Goal: Transaction & Acquisition: Purchase product/service

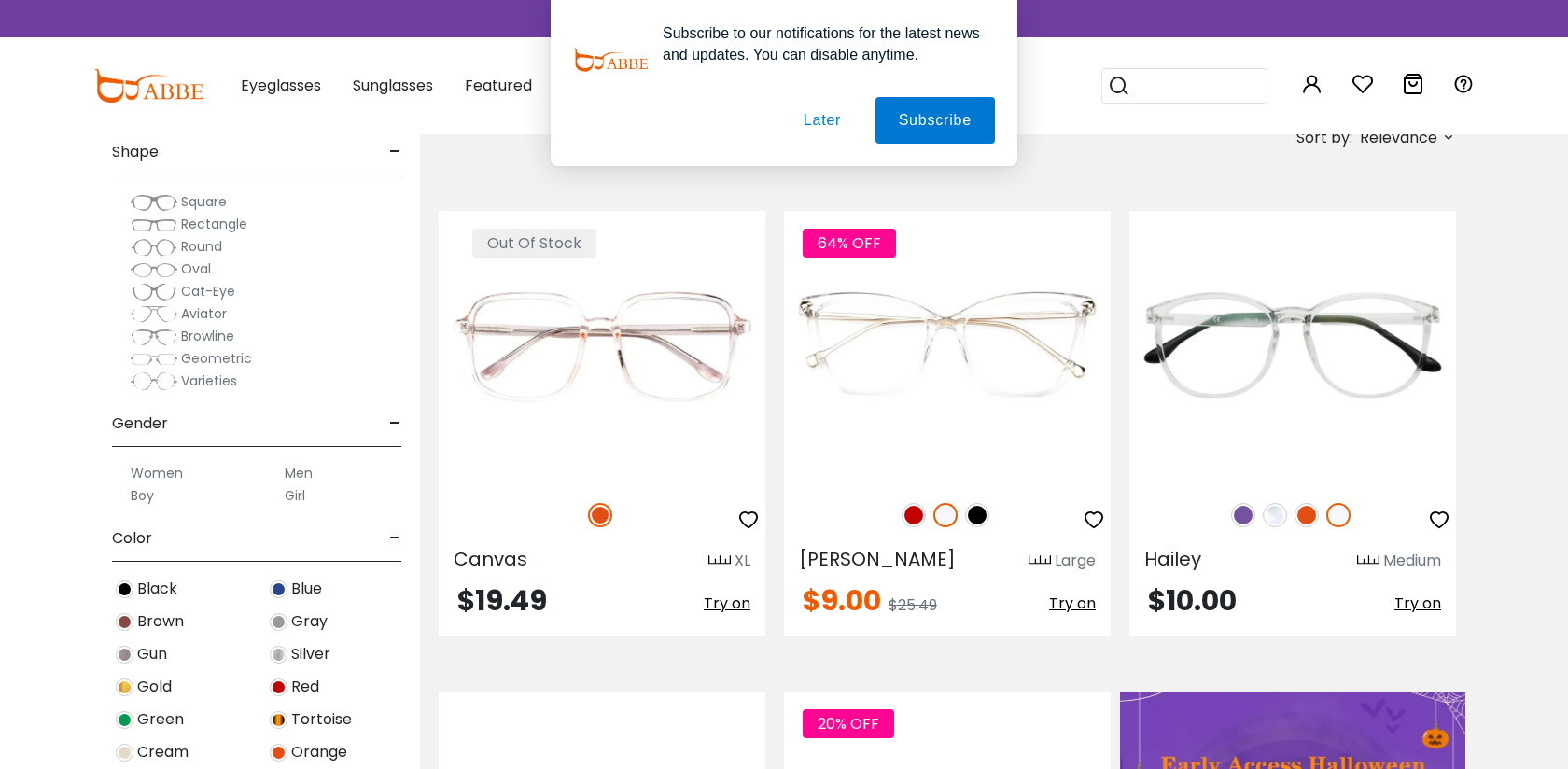
scroll to position [205, 0]
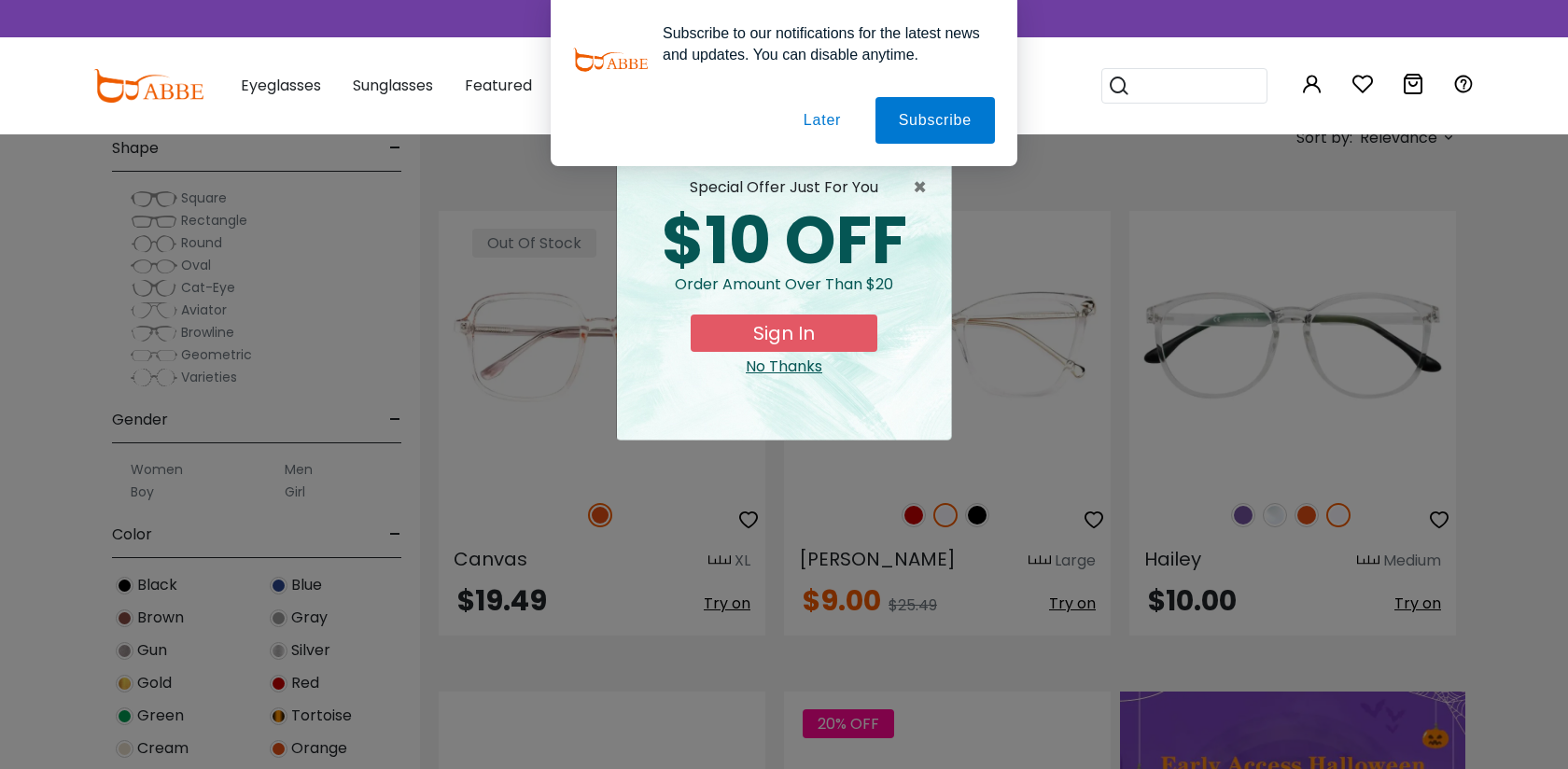
click at [820, 121] on button "Later" at bounding box center [822, 120] width 84 height 47
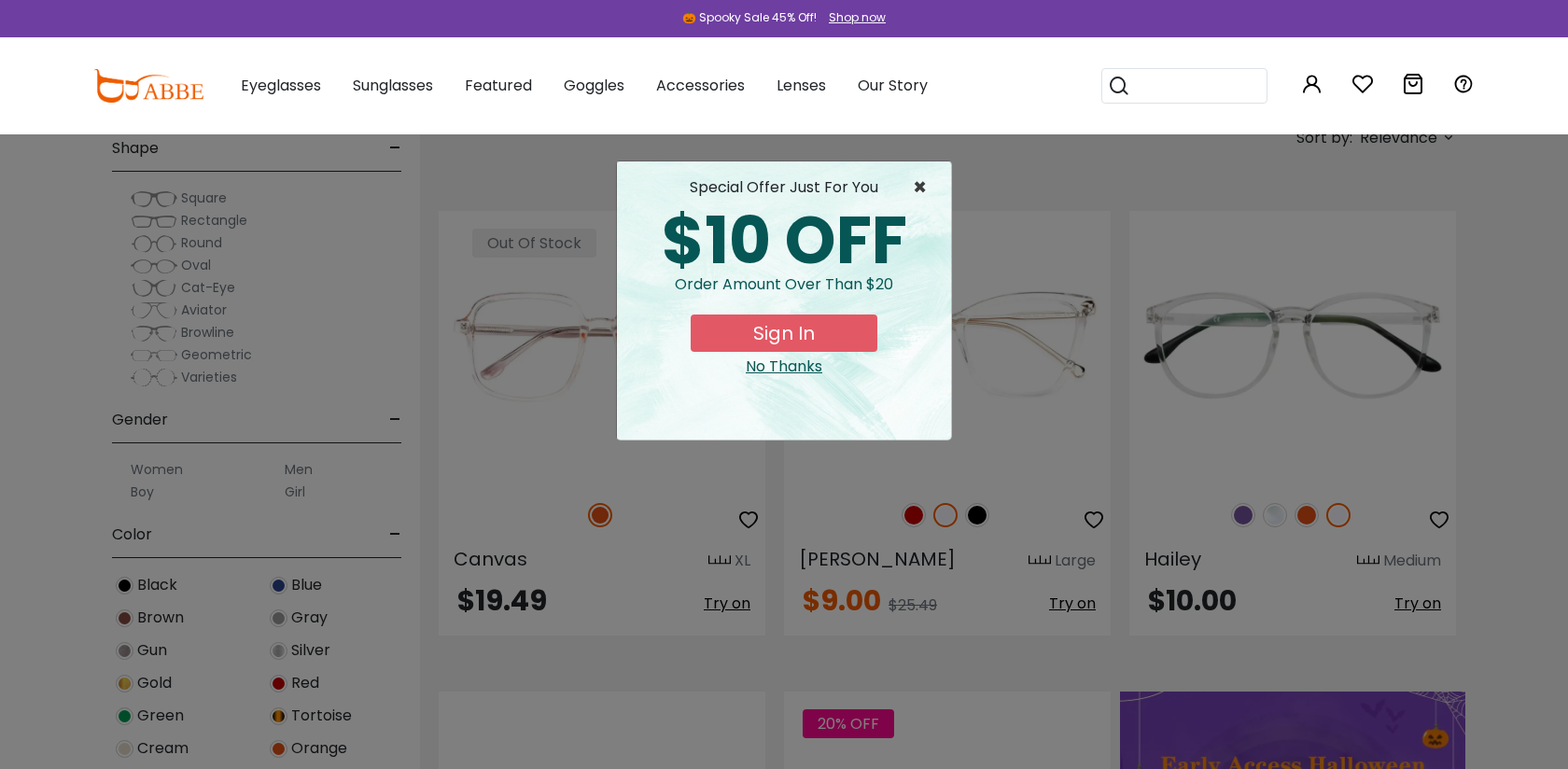
click at [917, 188] on span "×" at bounding box center [924, 188] width 23 height 23
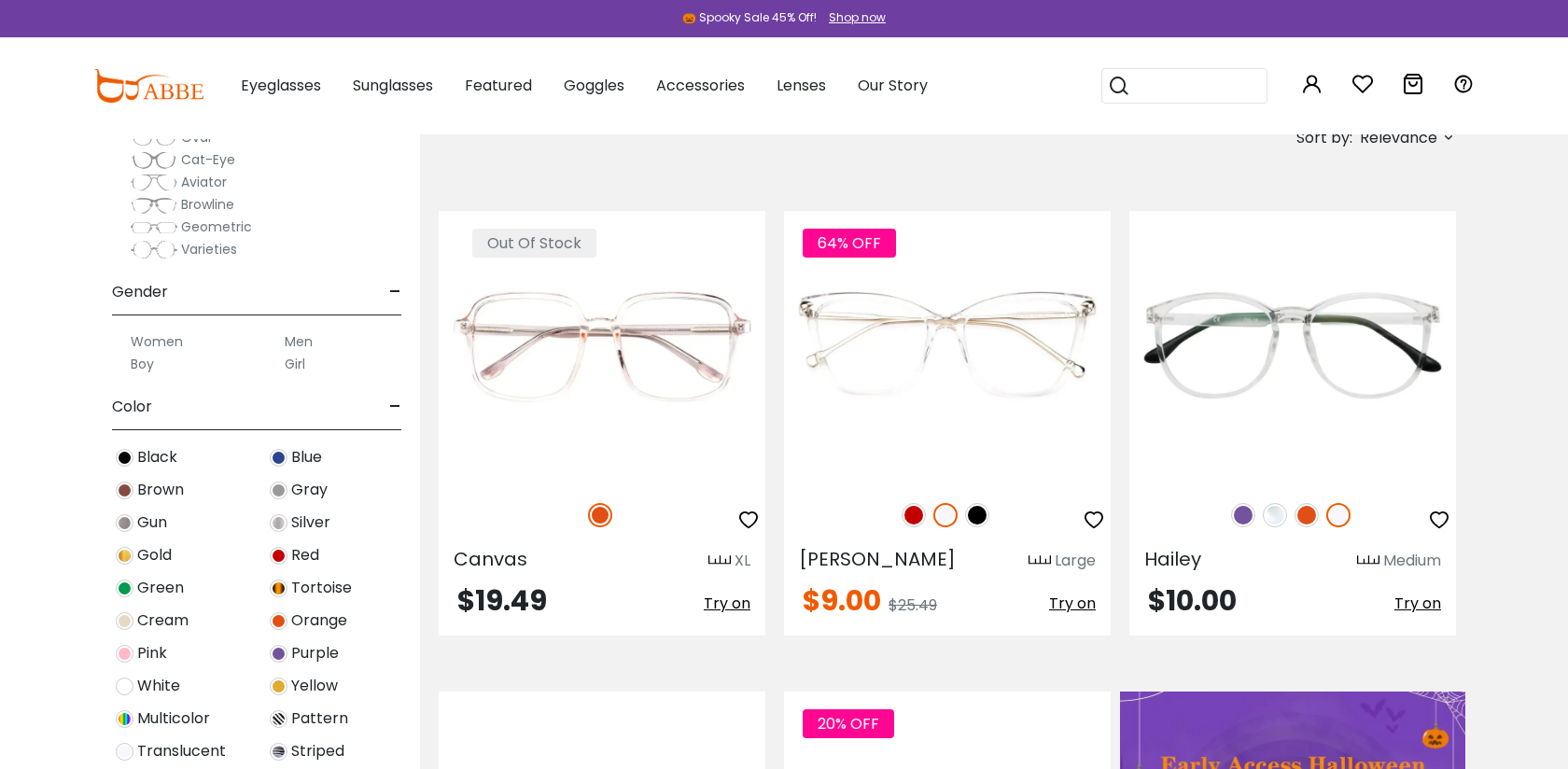
scroll to position [334, 0]
click at [284, 489] on img at bounding box center [278, 489] width 18 height 18
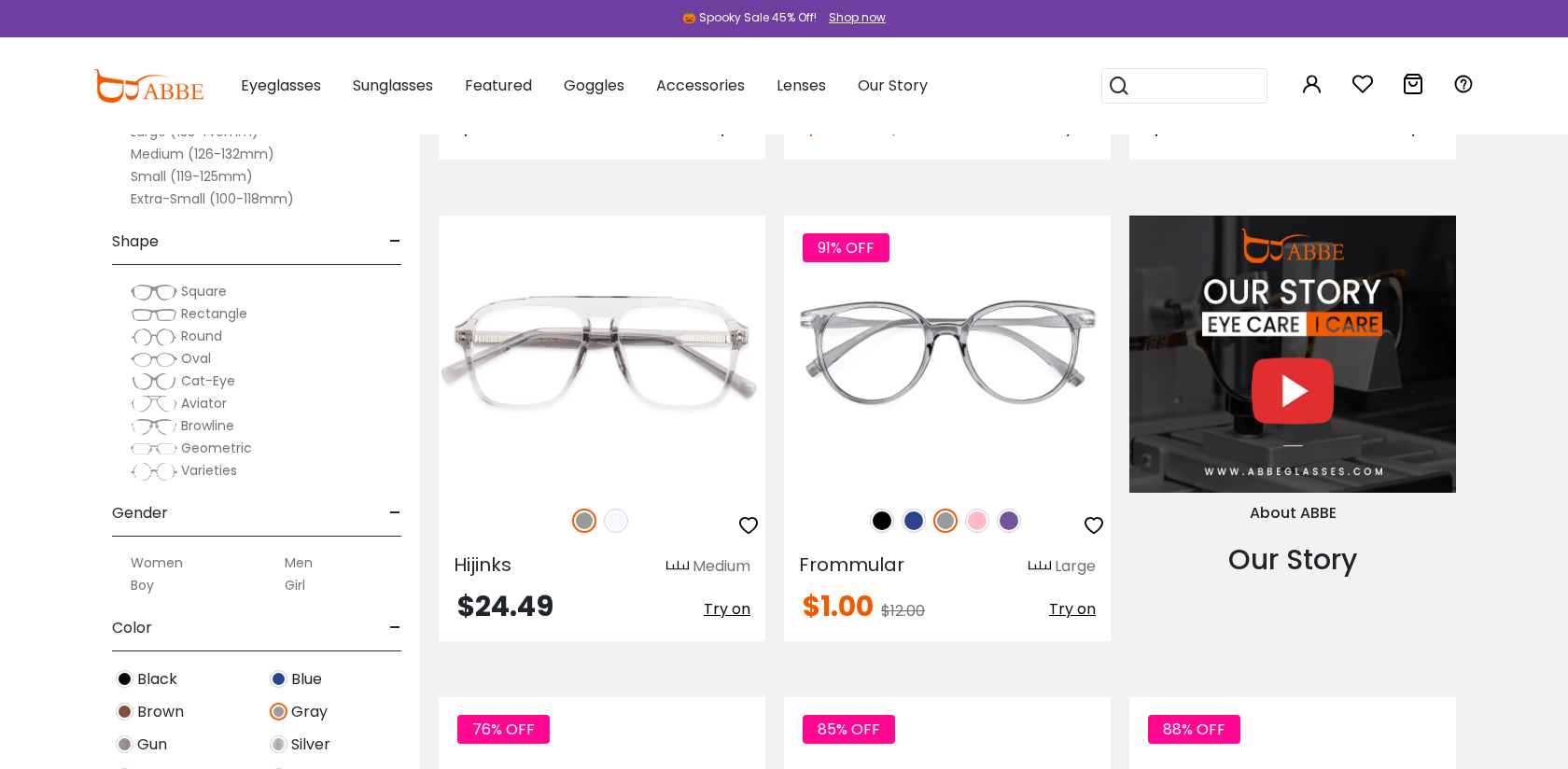
scroll to position [2060, 0]
